Goal: Transaction & Acquisition: Purchase product/service

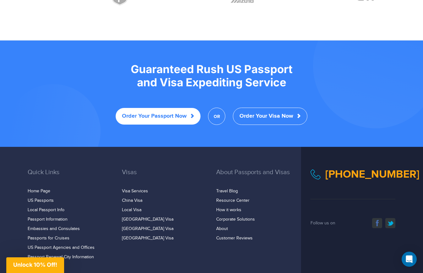
scroll to position [1225, 0]
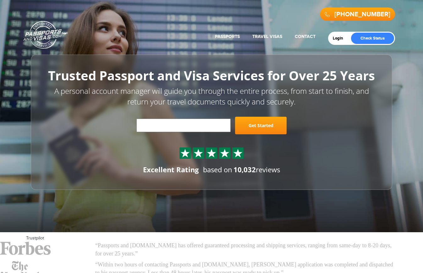
click at [227, 35] on link "Passports" at bounding box center [227, 36] width 25 height 5
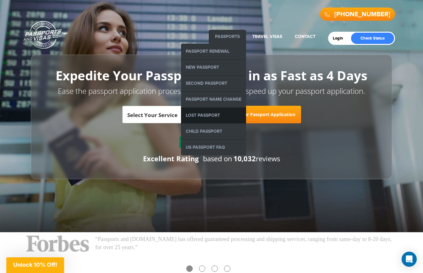
click at [215, 115] on link "Lost Passport" at bounding box center [213, 116] width 65 height 16
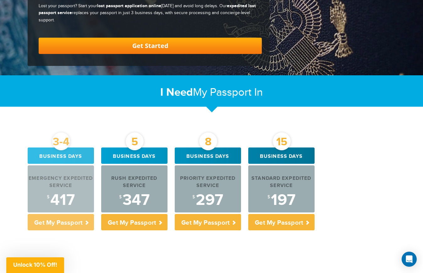
scroll to position [157, 0]
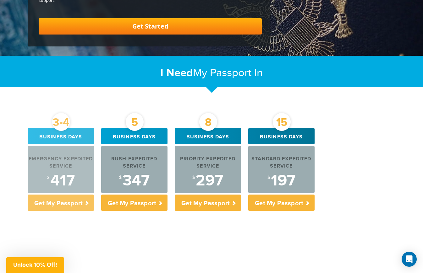
click at [71, 178] on div "$ 417" at bounding box center [61, 181] width 66 height 16
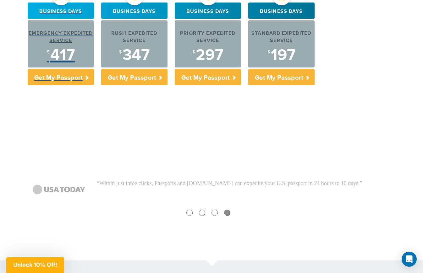
scroll to position [205, 0]
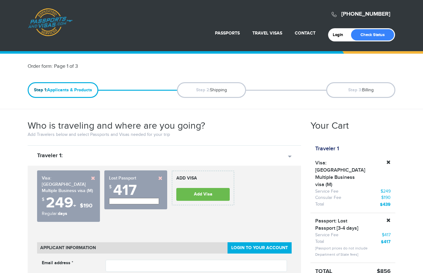
click at [75, 171] on div "Visa: China Multiple Business visa (M) $ 249 + $190 Regular: days" at bounding box center [68, 197] width 63 height 52
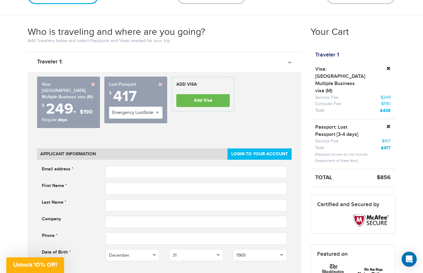
scroll to position [94, 0]
click at [388, 67] on link at bounding box center [388, 68] width 4 height 4
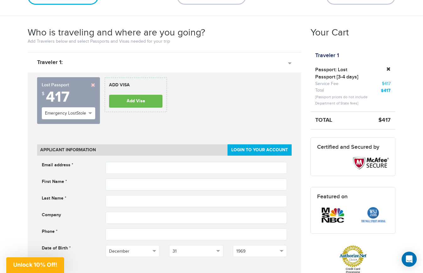
scroll to position [0, 0]
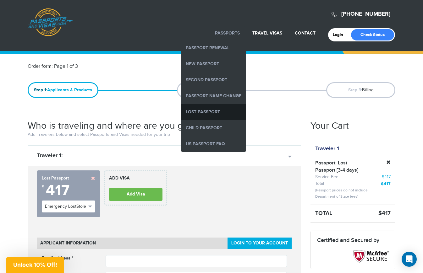
click at [222, 107] on link "Lost Passport" at bounding box center [213, 112] width 65 height 16
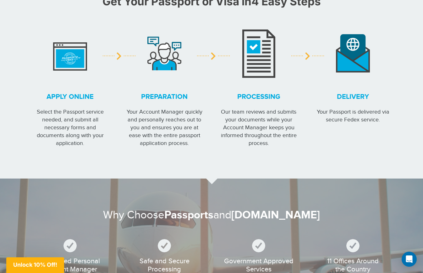
scroll to position [566, 0]
